Goal: Navigation & Orientation: Find specific page/section

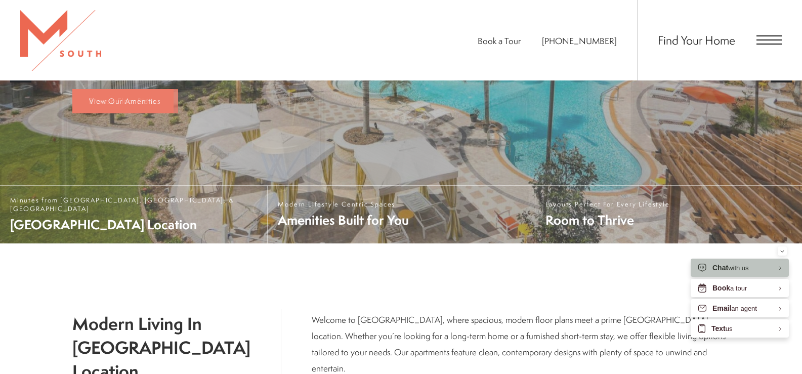
scroll to position [253, 0]
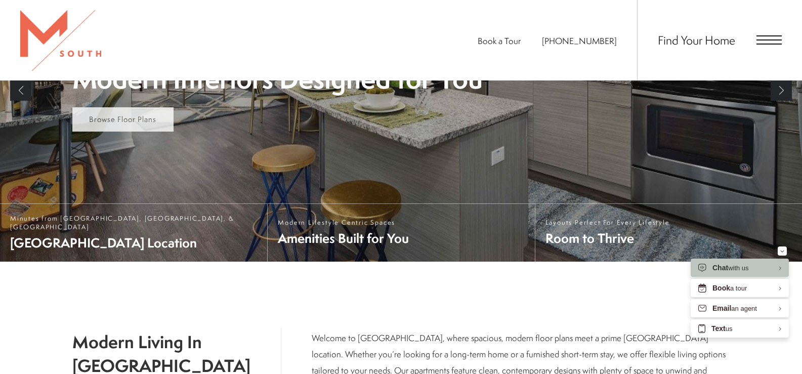
click at [140, 120] on span "Browse Floor Plans" at bounding box center [122, 119] width 67 height 11
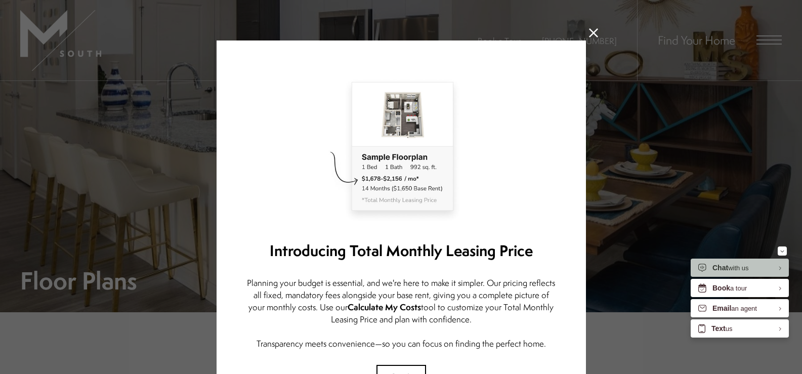
click at [589, 30] on icon at bounding box center [593, 32] width 9 height 9
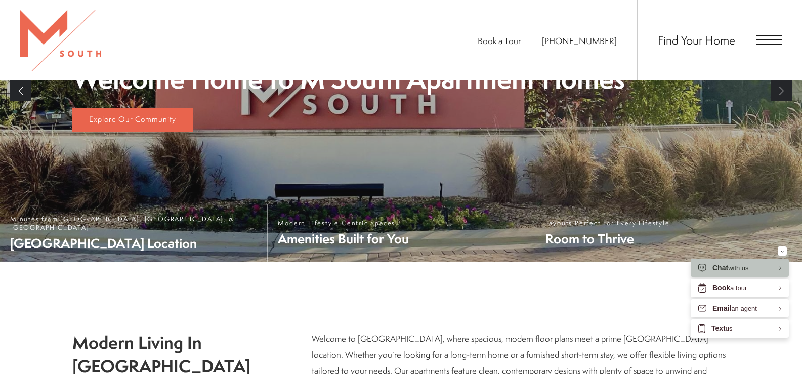
scroll to position [253, 0]
